Goal: Check status: Check status

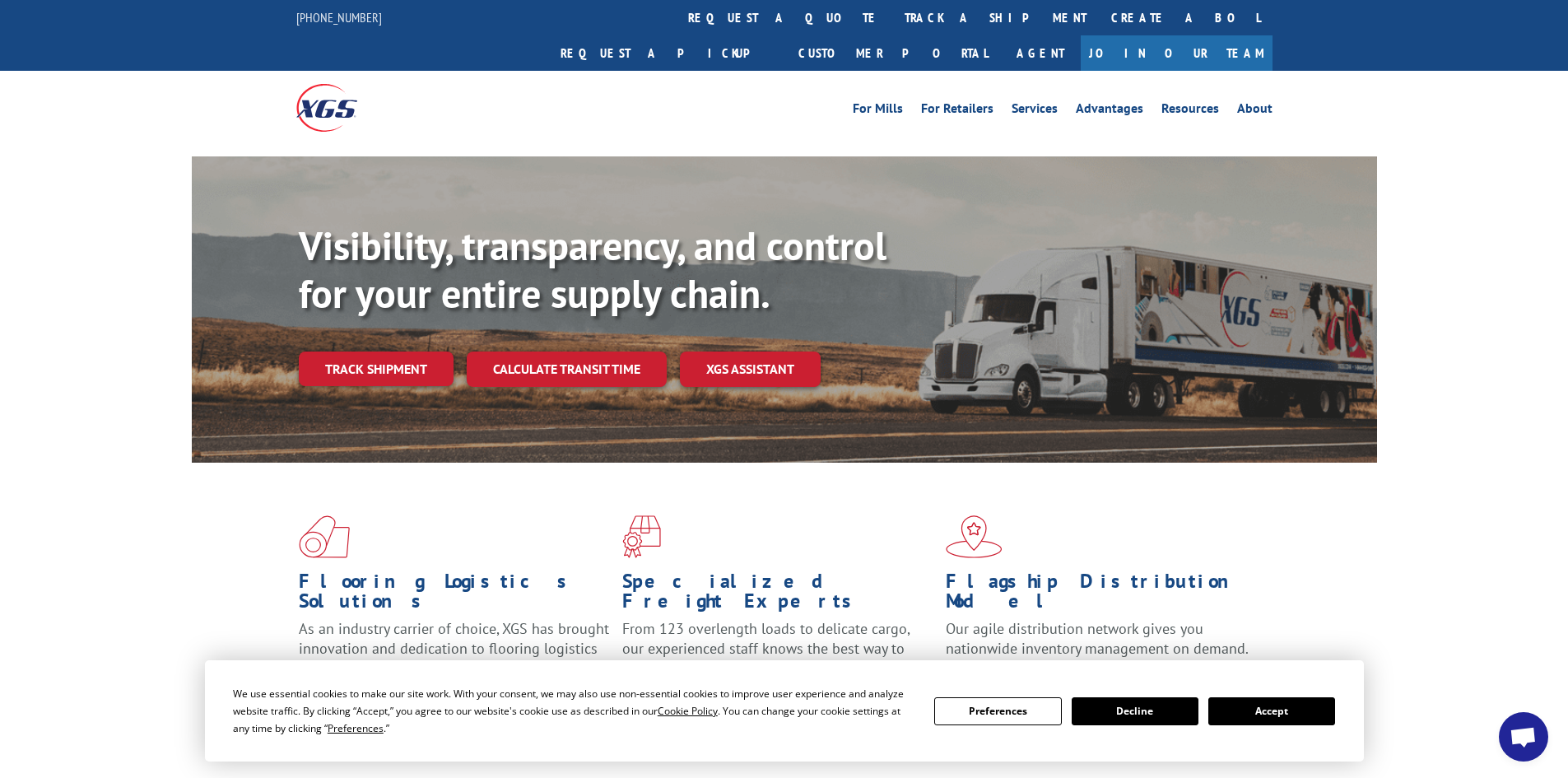
click at [394, 352] on link "Track shipment" at bounding box center [376, 369] width 155 height 35
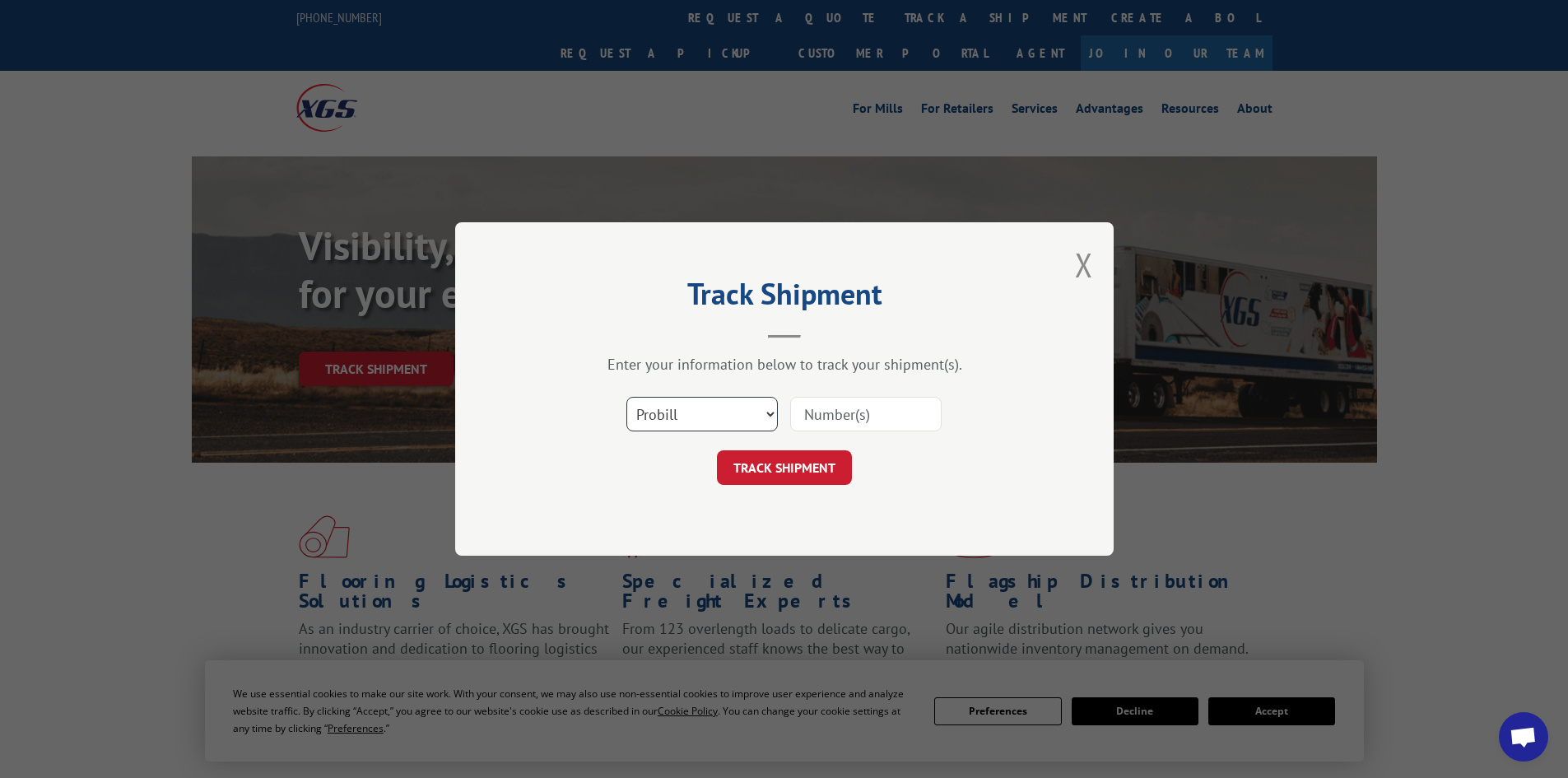
click at [729, 403] on select "Select category... Probill BOL PO" at bounding box center [702, 414] width 152 height 35
select select "bol"
click at [627, 397] on select "Select category... Probill BOL PO" at bounding box center [702, 414] width 152 height 35
click at [867, 423] on input at bounding box center [866, 414] width 152 height 35
paste input "439918"
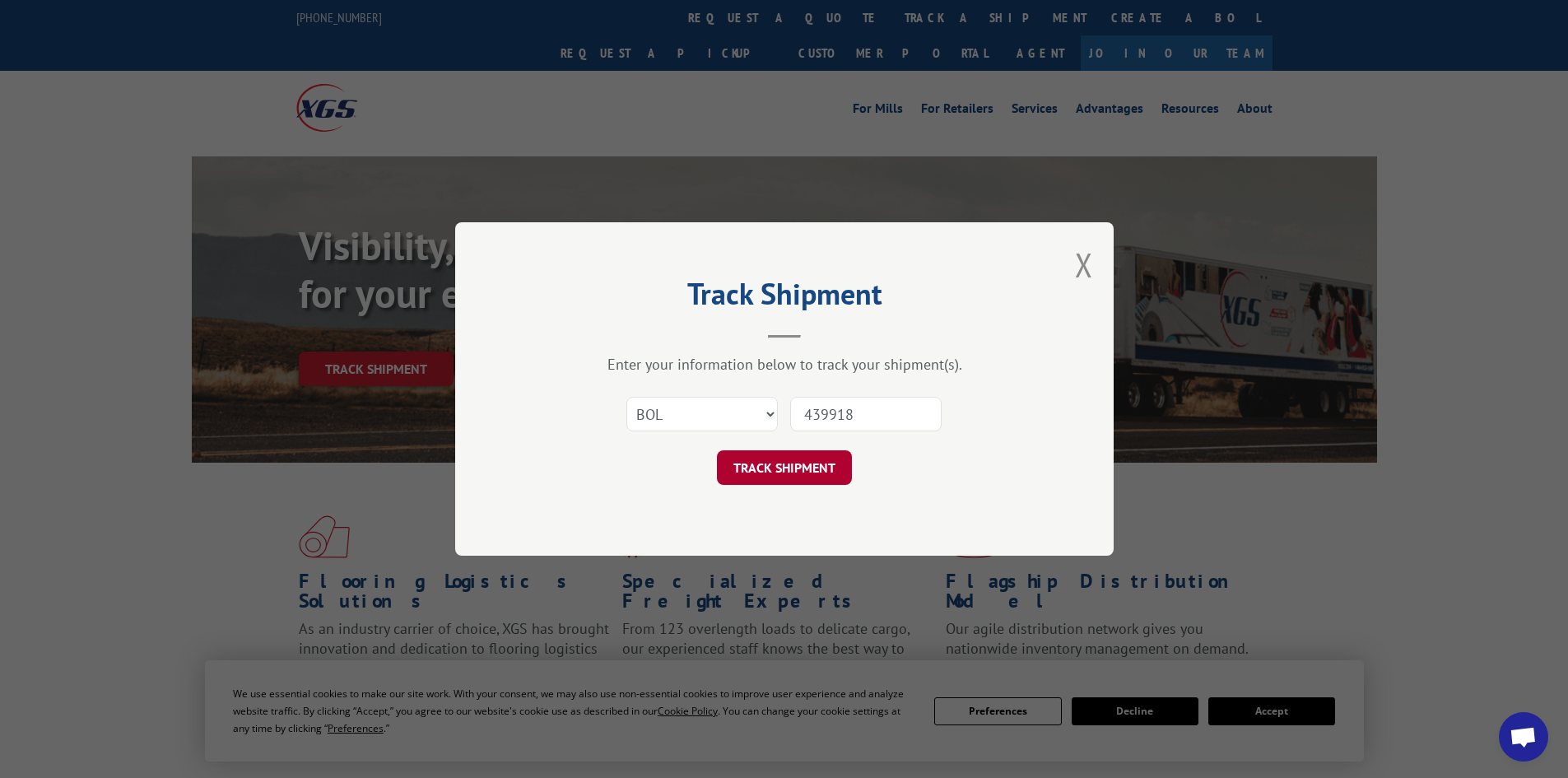
type input "439918"
click at [825, 466] on button "TRACK SHIPMENT" at bounding box center [784, 467] width 135 height 35
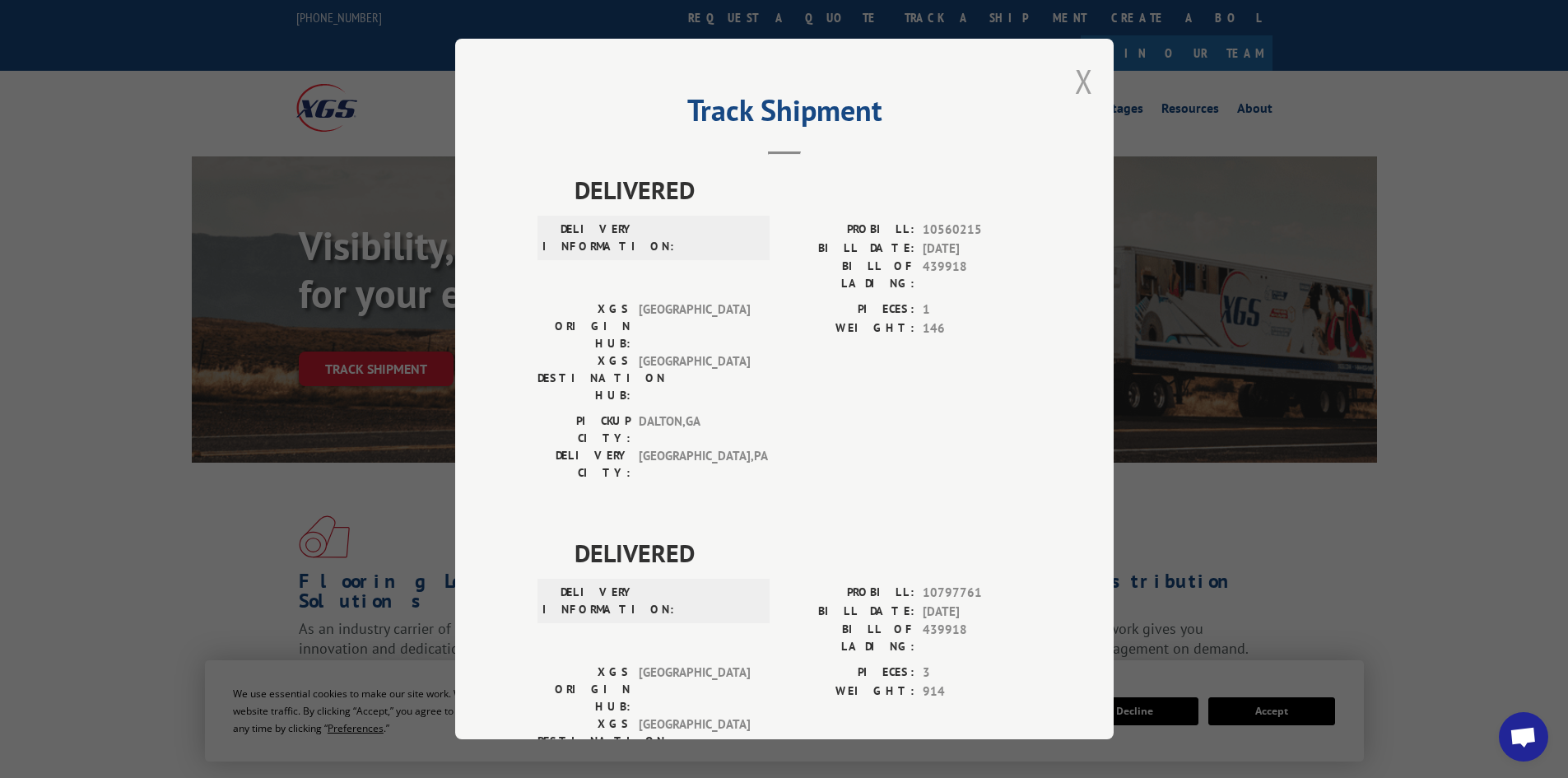
click at [1078, 79] on button "Close modal" at bounding box center [1084, 81] width 18 height 43
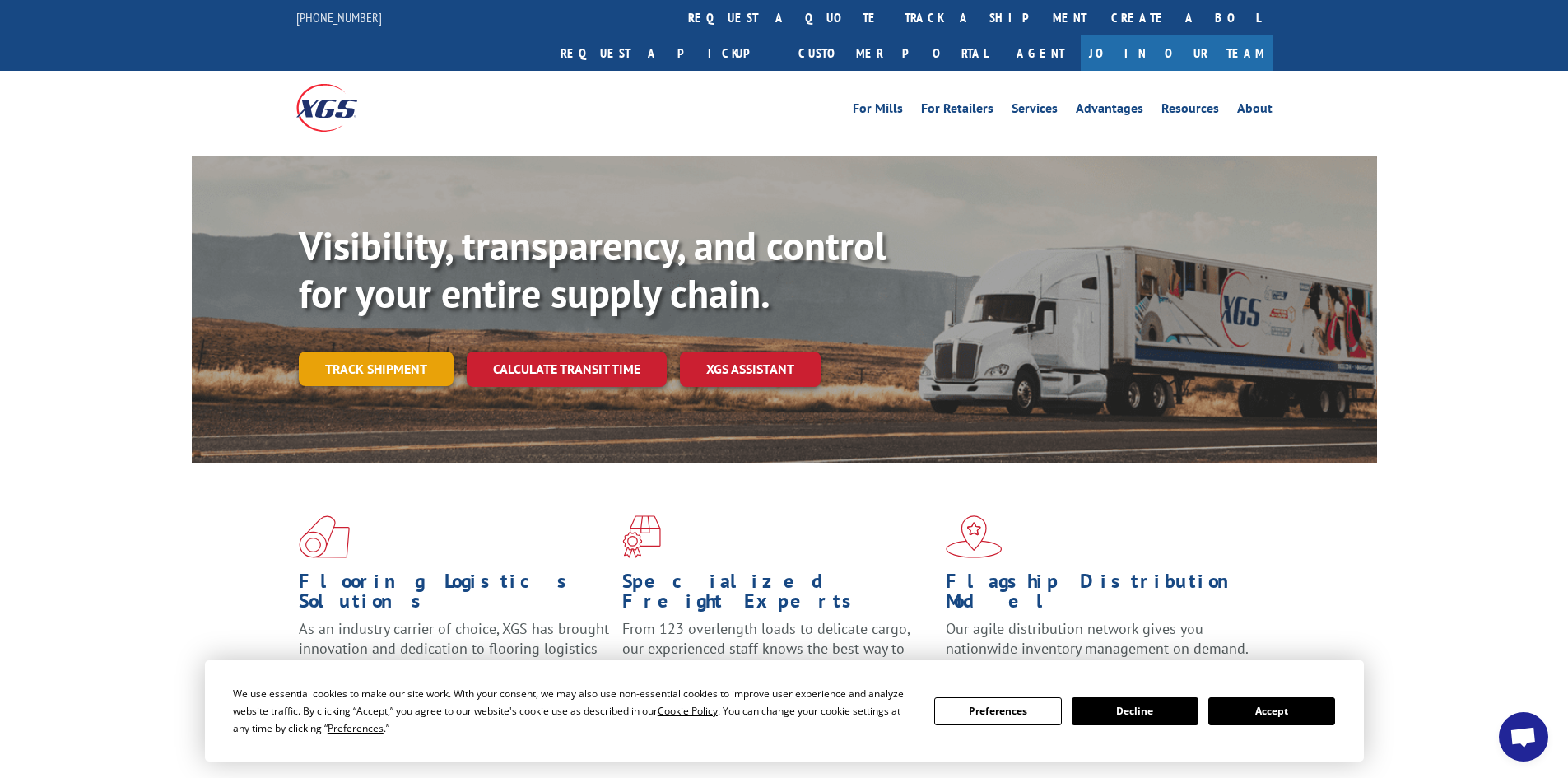
click at [327, 352] on link "Track shipment" at bounding box center [376, 369] width 155 height 35
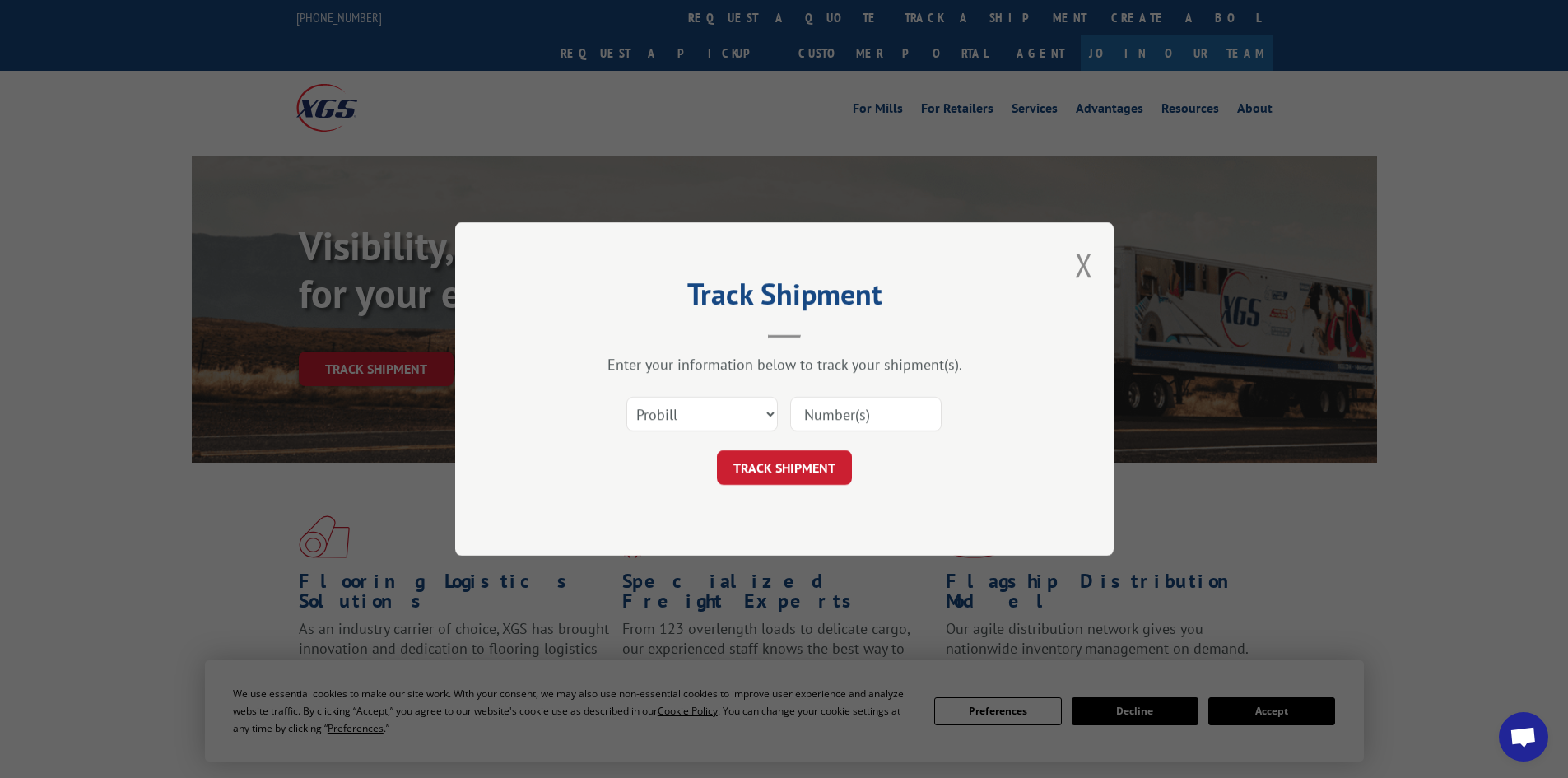
click at [823, 411] on input at bounding box center [866, 414] width 152 height 35
paste input "261290250825"
type input "261290250825"
click at [804, 476] on button "TRACK SHIPMENT" at bounding box center [784, 467] width 135 height 35
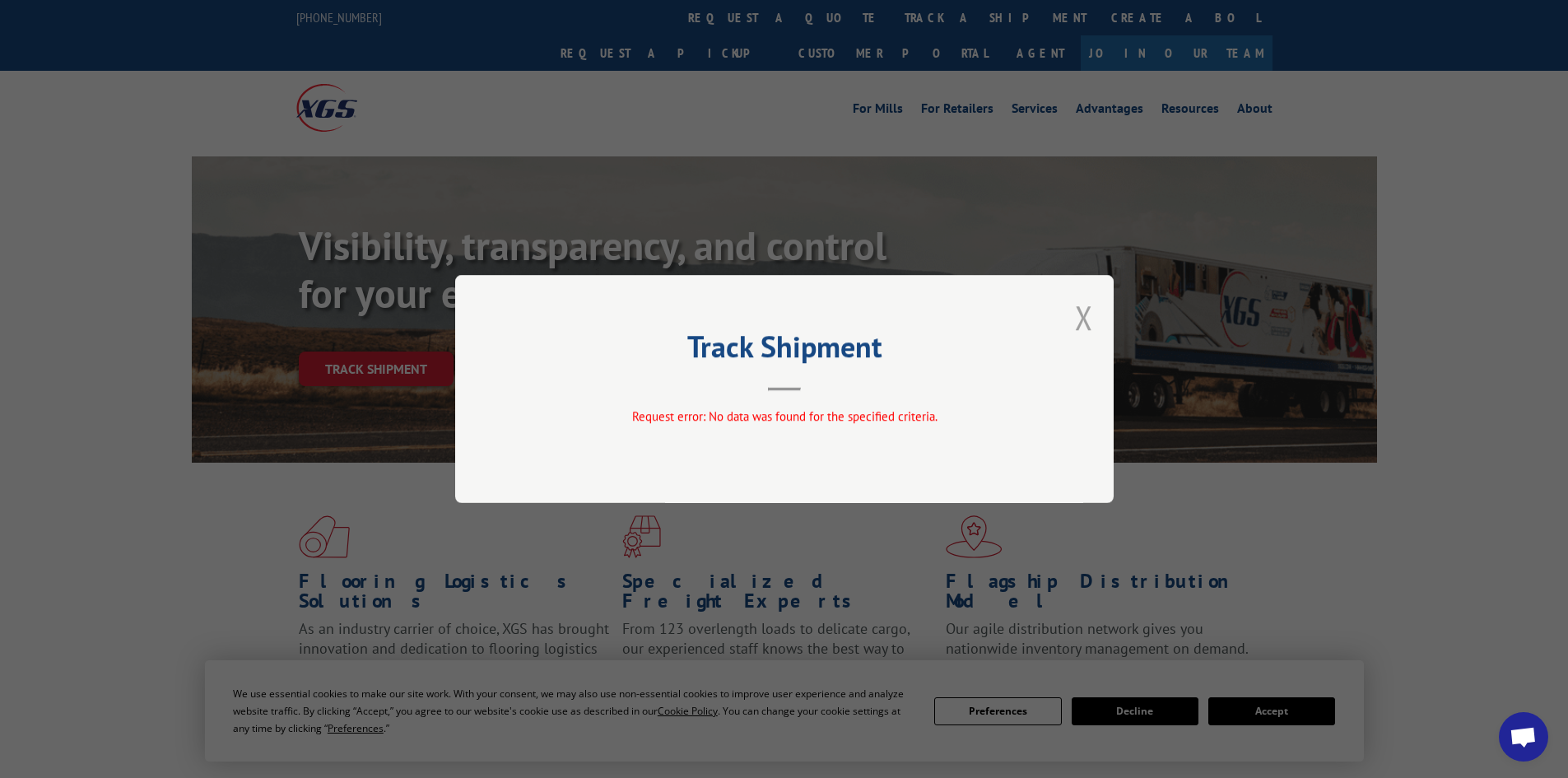
click at [1091, 314] on button "Close modal" at bounding box center [1084, 317] width 18 height 43
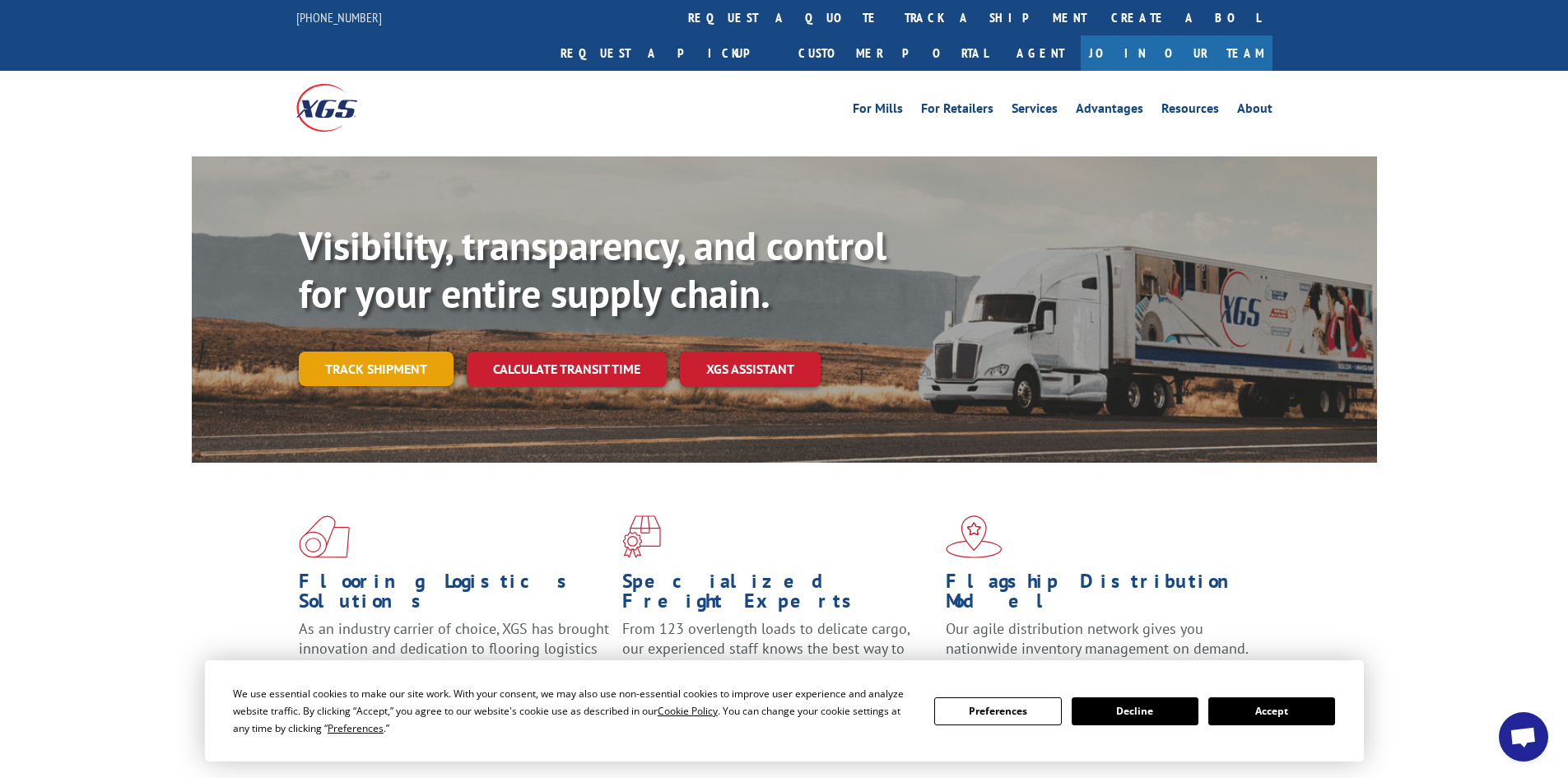
click at [408, 352] on link "Track shipment" at bounding box center [376, 369] width 155 height 35
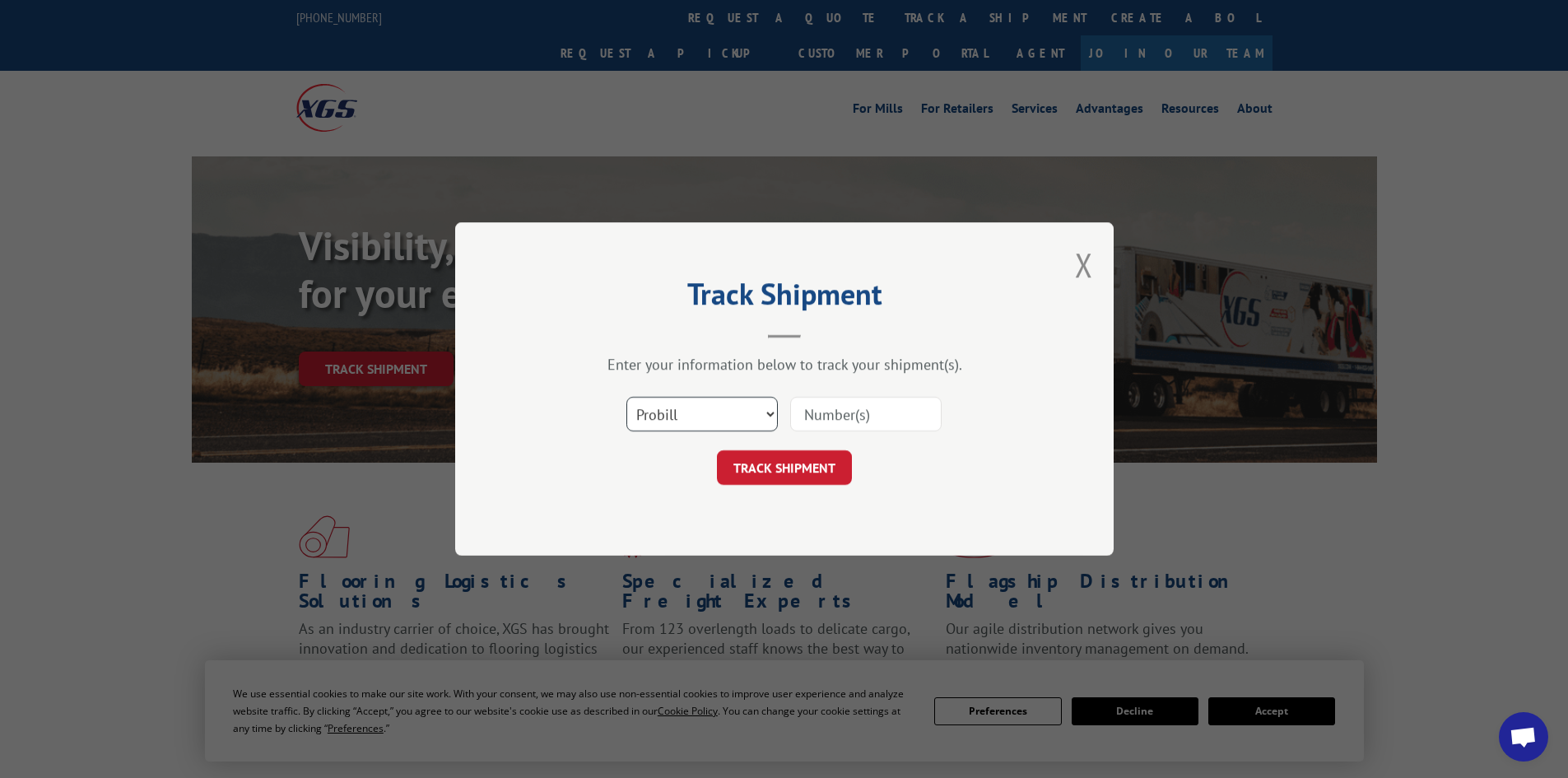
click at [712, 414] on select "Select category... Probill BOL PO" at bounding box center [702, 414] width 152 height 35
select select "bol"
click at [627, 397] on select "Select category... Probill BOL PO" at bounding box center [702, 414] width 152 height 35
click at [824, 420] on input at bounding box center [866, 414] width 152 height 35
paste input "6024575"
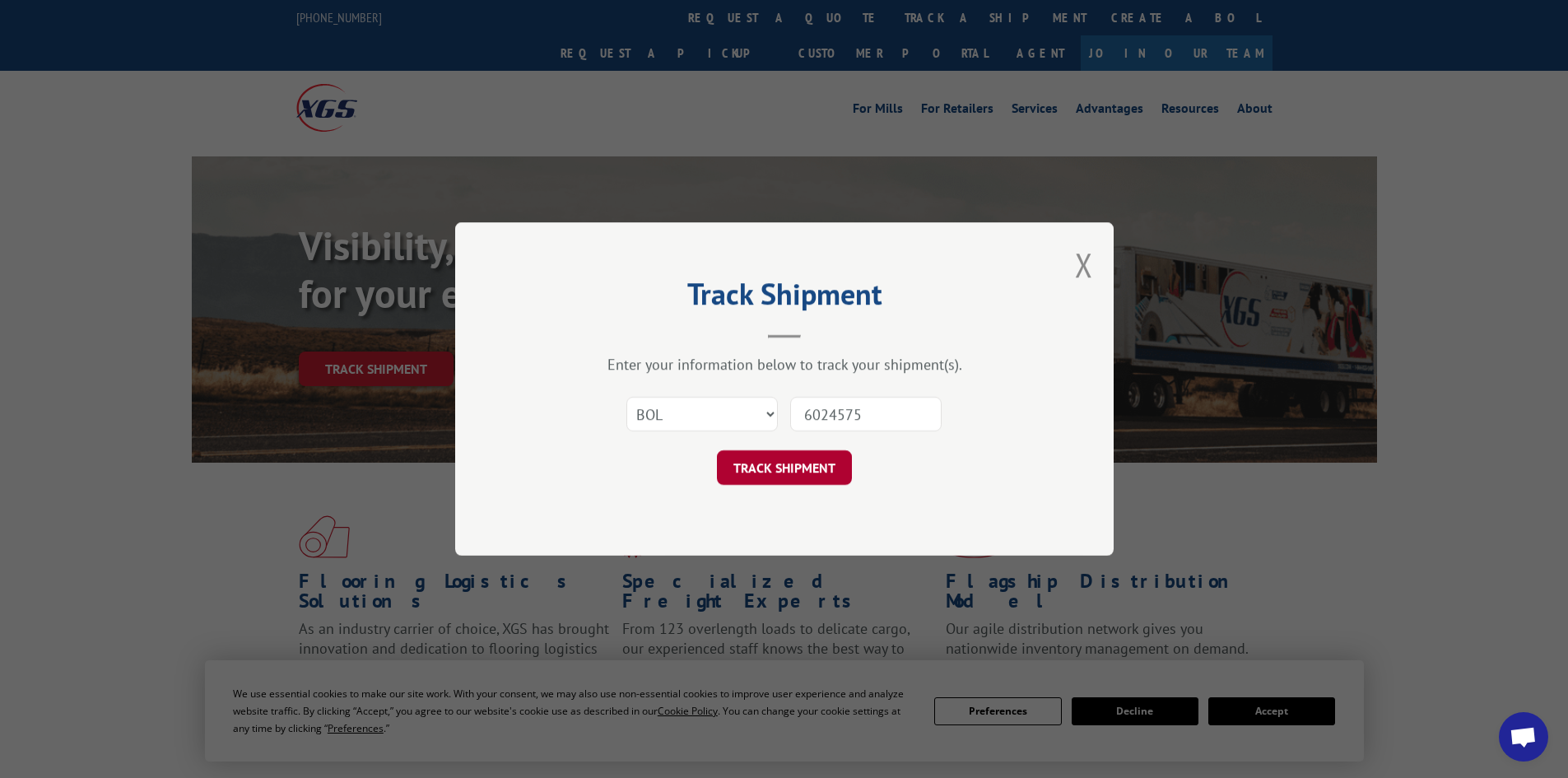
type input "6024575"
click at [799, 464] on button "TRACK SHIPMENT" at bounding box center [784, 467] width 135 height 35
